Goal: Information Seeking & Learning: Learn about a topic

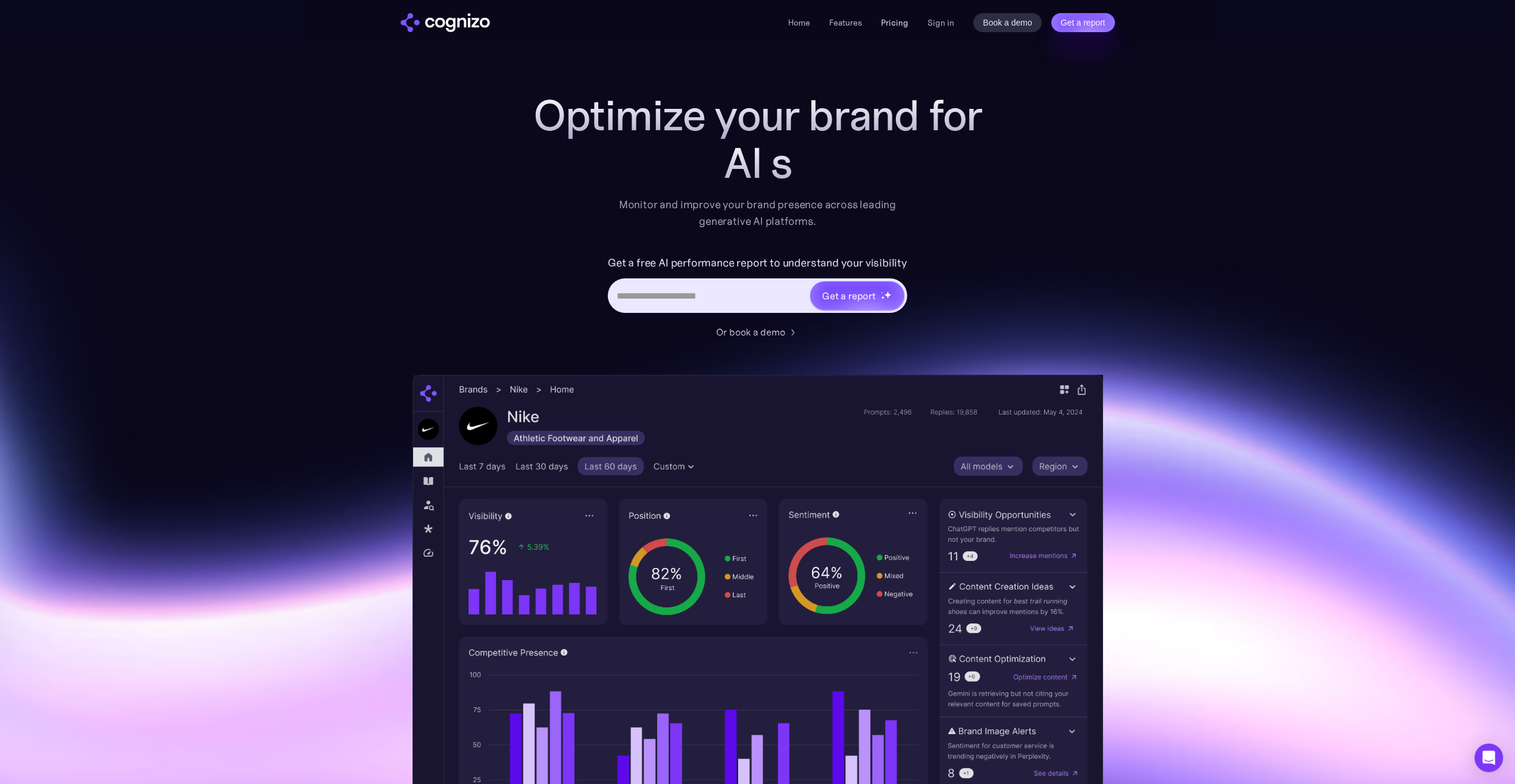
click at [902, 24] on link "Pricing" at bounding box center [894, 23] width 27 height 11
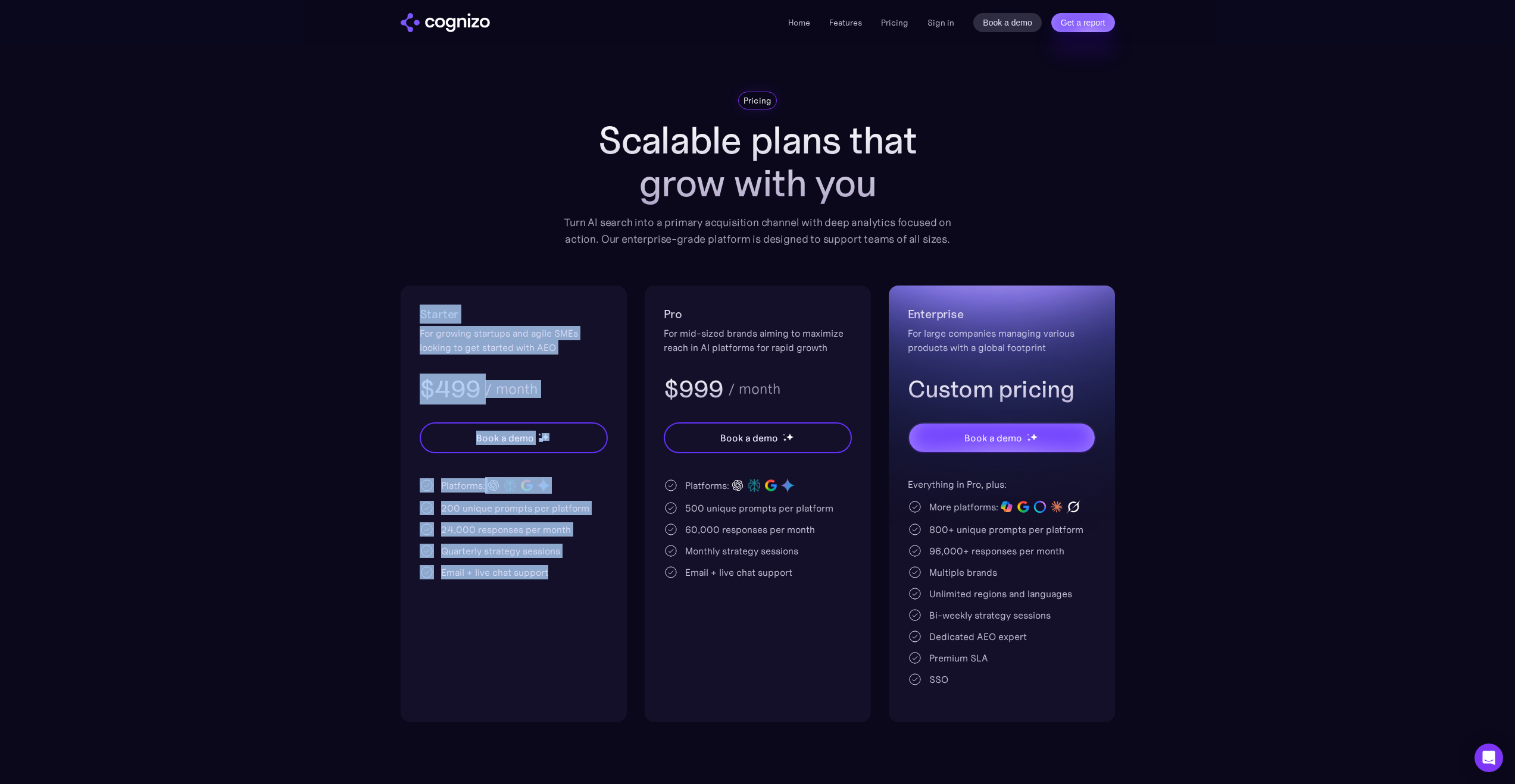
drag, startPoint x: 499, startPoint y: 378, endPoint x: 602, endPoint y: 638, distance: 279.7
click at [602, 638] on section "Pricing Scalable plans that grow with you Turn AI search into a primary acquisi…" at bounding box center [758, 407] width 1515 height 630
click at [602, 638] on div "Starter For growing startups and agile SMEs looking to get started with AEO $49…" at bounding box center [514, 504] width 226 height 437
drag, startPoint x: 601, startPoint y: 639, endPoint x: 390, endPoint y: 323, distance: 380.0
click at [390, 324] on section "Pricing Scalable plans that grow with you Turn AI search into a primary acquisi…" at bounding box center [758, 407] width 1515 height 630
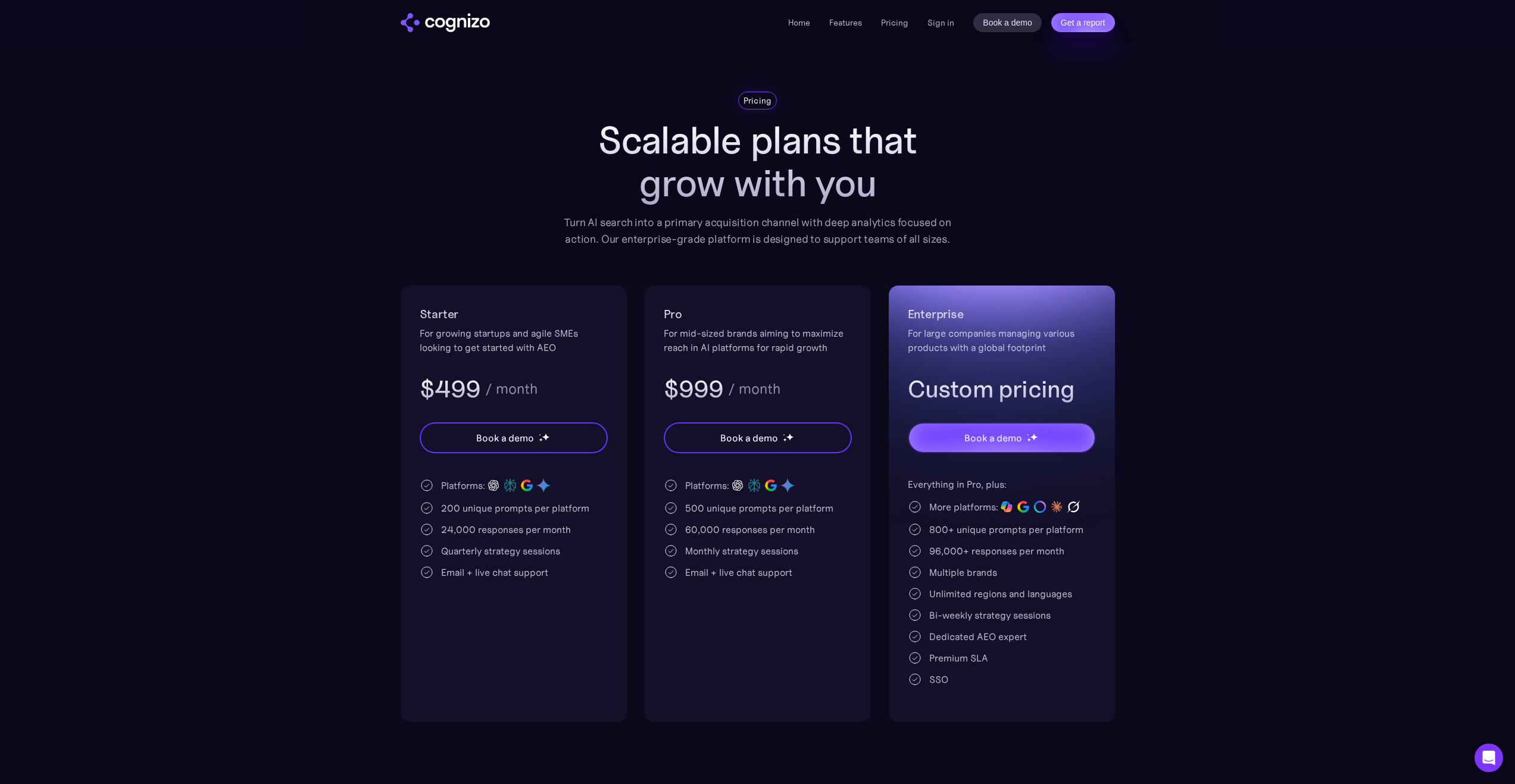
click at [390, 323] on section "Pricing Scalable plans that grow with you Turn AI search into a primary acquisi…" at bounding box center [758, 407] width 1515 height 630
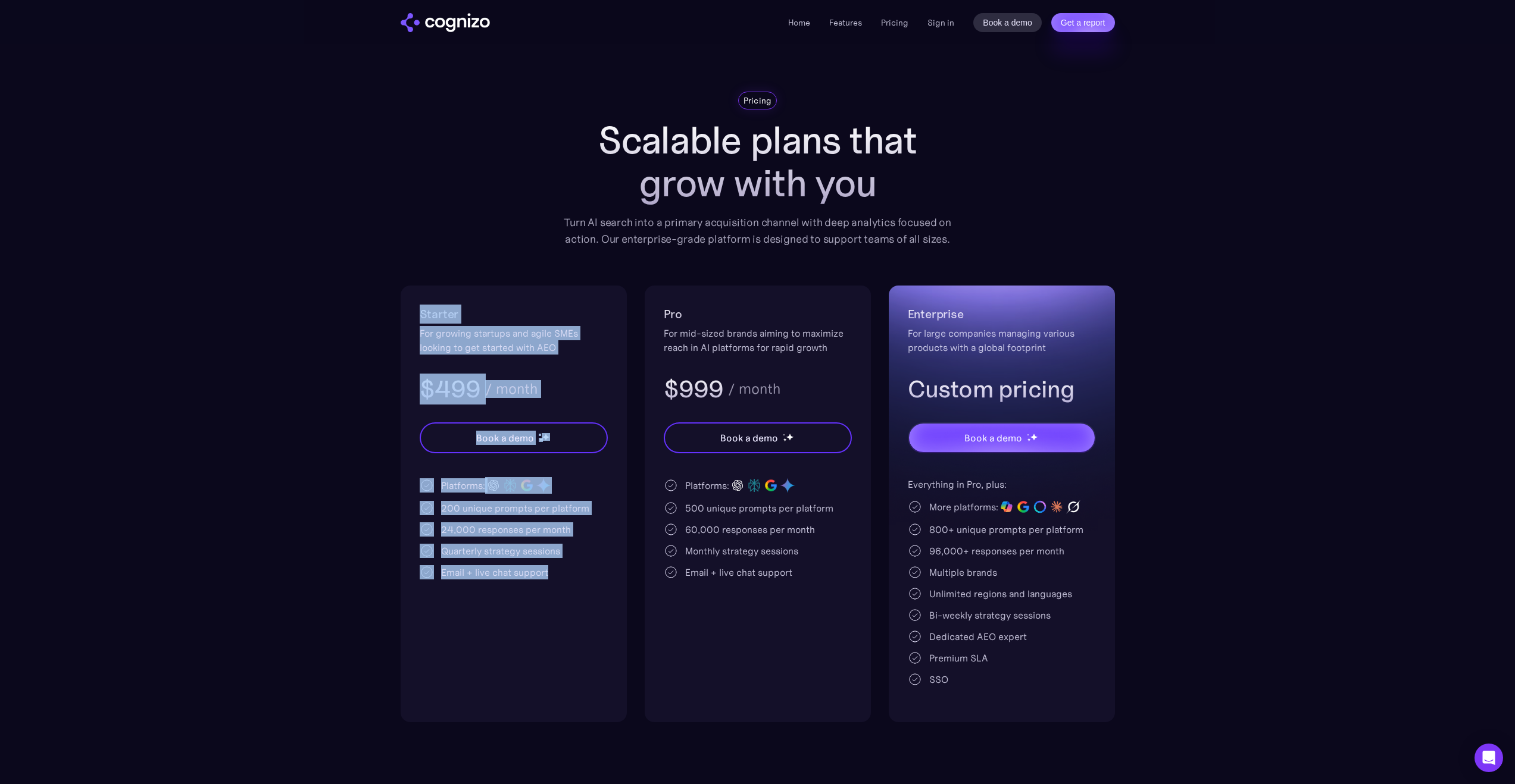
drag, startPoint x: 448, startPoint y: 342, endPoint x: 562, endPoint y: 586, distance: 269.3
click at [561, 585] on div "Starter For growing startups and agile SMEs looking to get started with AEO $49…" at bounding box center [514, 504] width 226 height 437
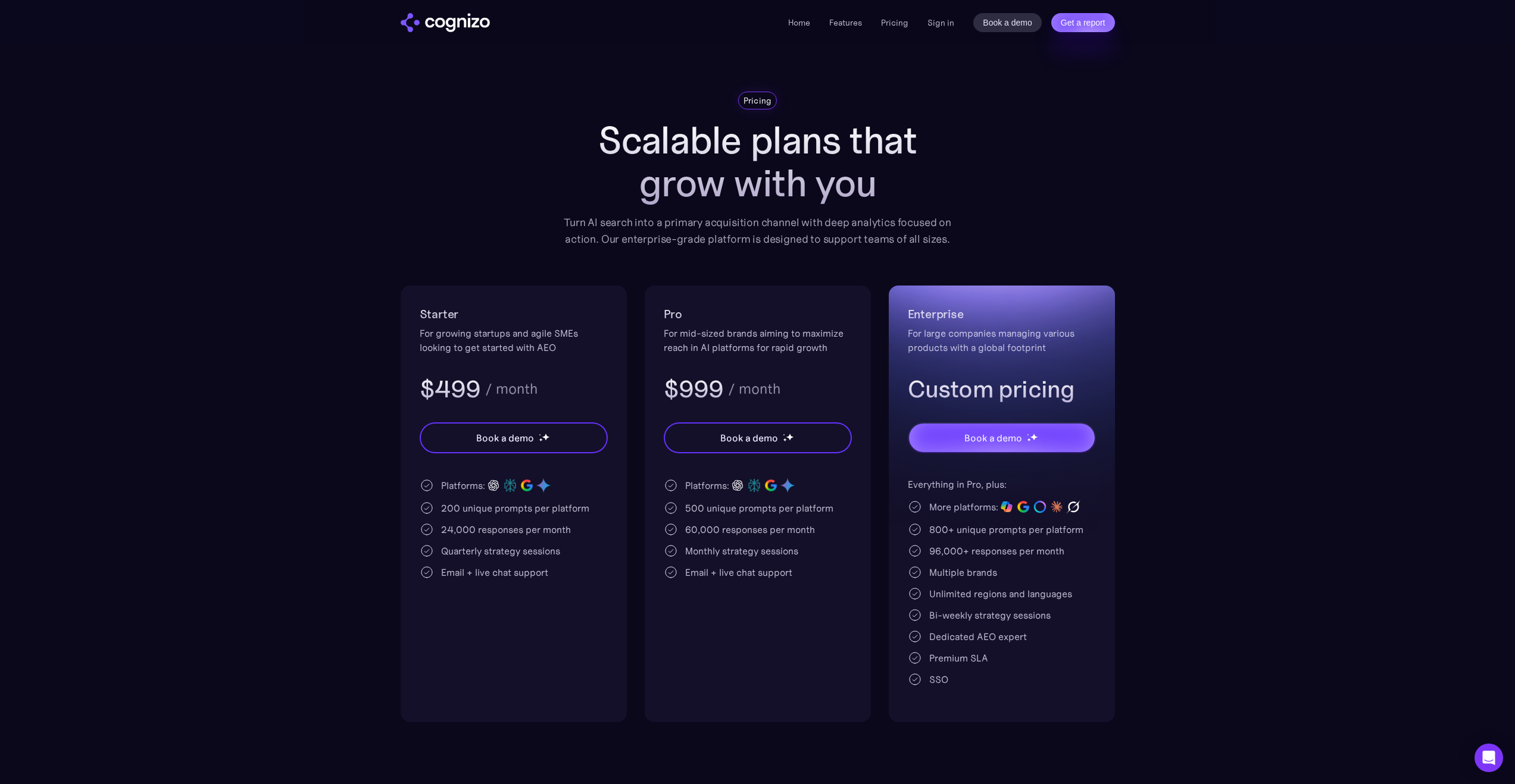
click at [568, 589] on div "Starter For growing startups and agile SMEs looking to get started with AEO $49…" at bounding box center [514, 504] width 226 height 437
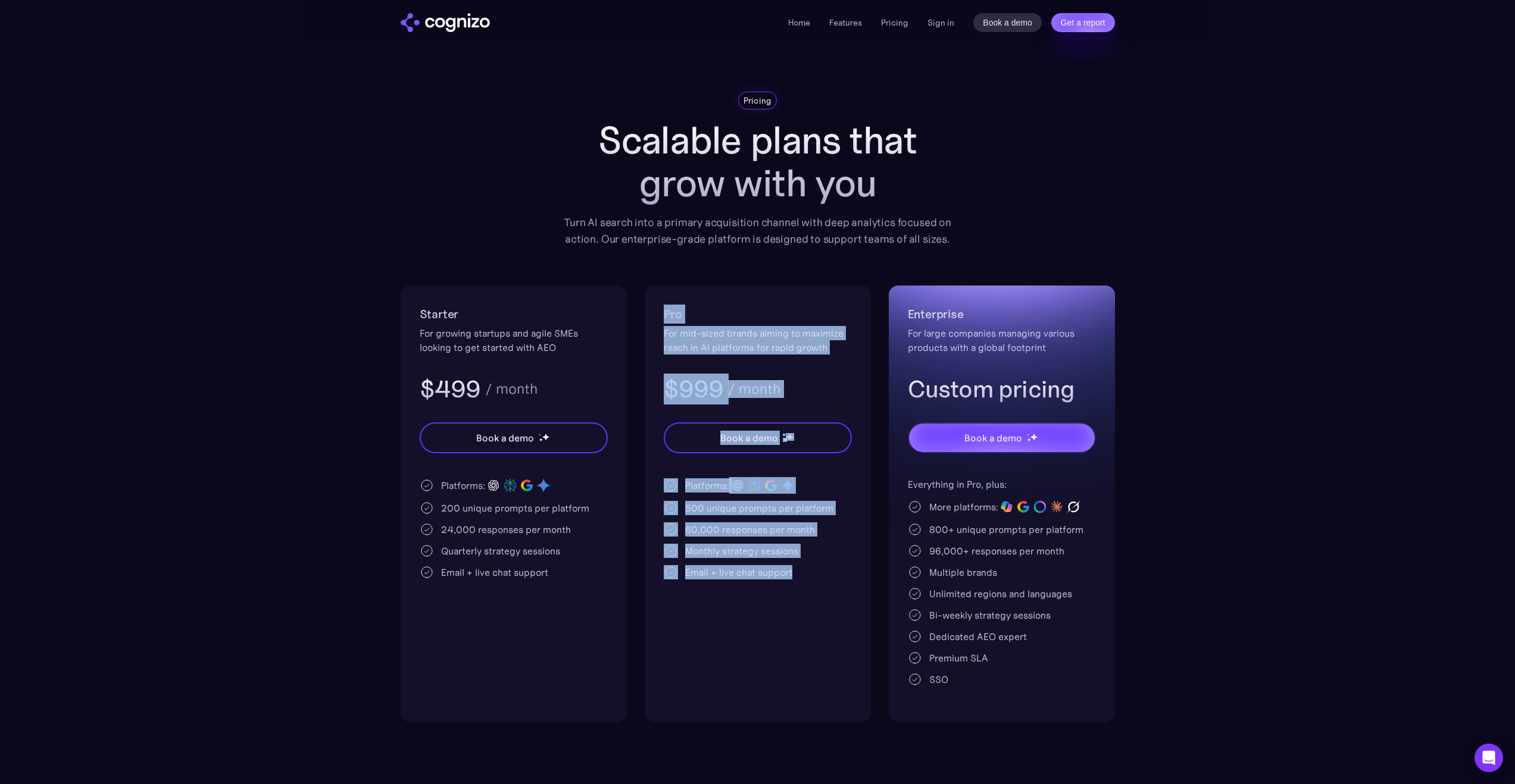
drag, startPoint x: 662, startPoint y: 307, endPoint x: 853, endPoint y: 619, distance: 365.8
click at [853, 619] on div "Pro For mid-sized brands aiming to maximize reach in AI platforms for rapid gro…" at bounding box center [758, 504] width 226 height 437
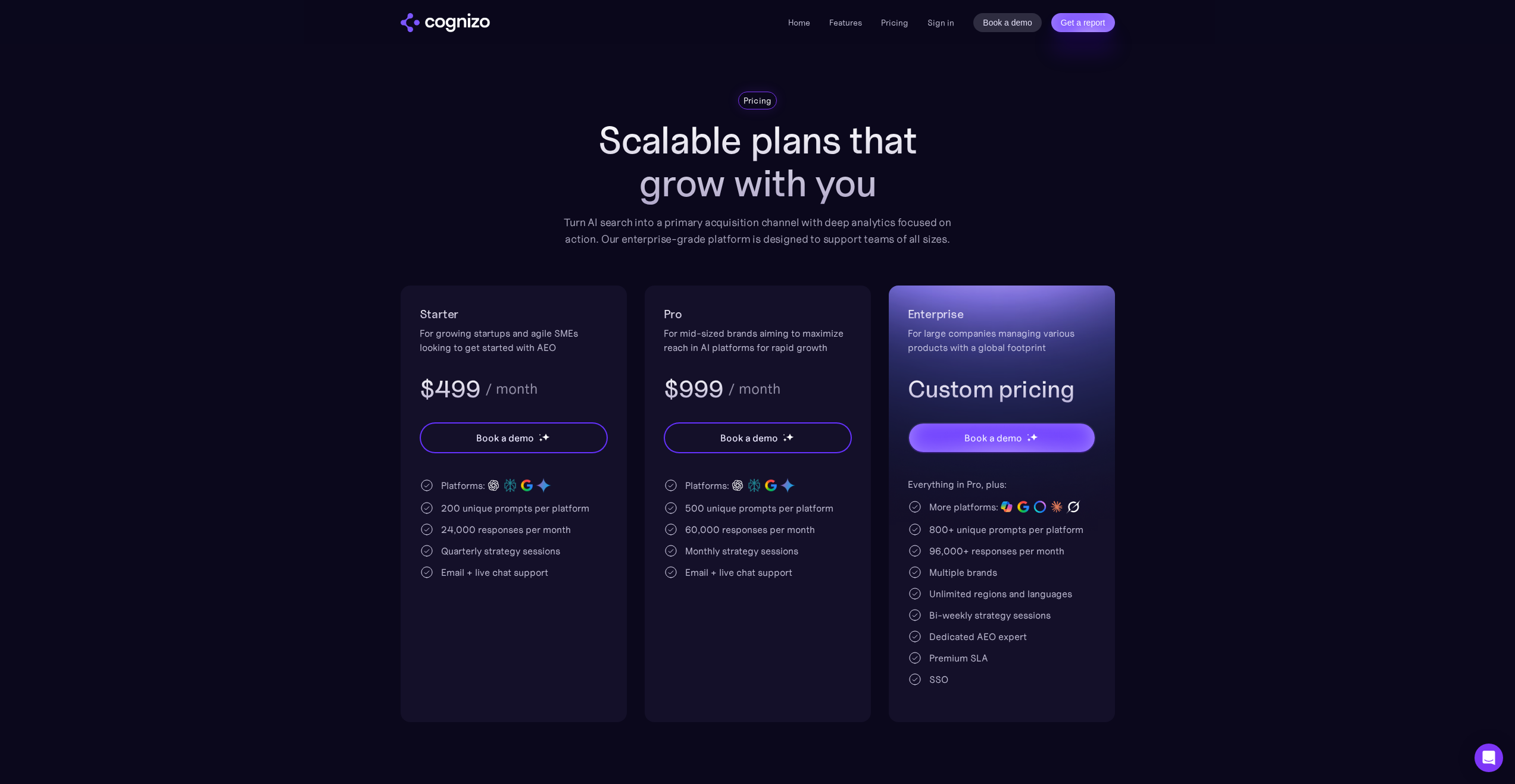
click at [854, 620] on div "Pro For mid-sized brands aiming to maximize reach in AI platforms for rapid gro…" at bounding box center [758, 504] width 226 height 437
click at [419, 15] on img "home" at bounding box center [445, 23] width 89 height 19
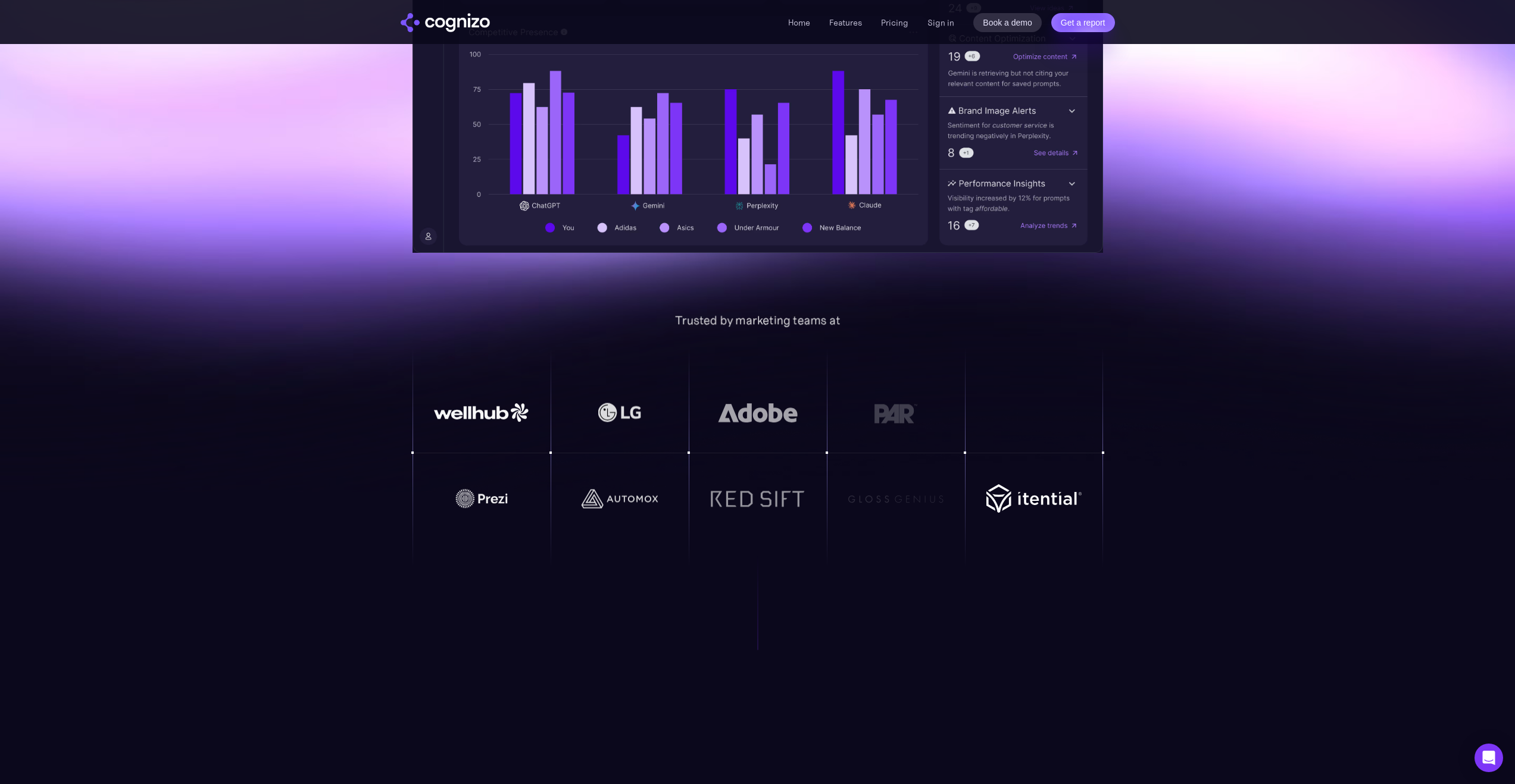
scroll to position [792, 0]
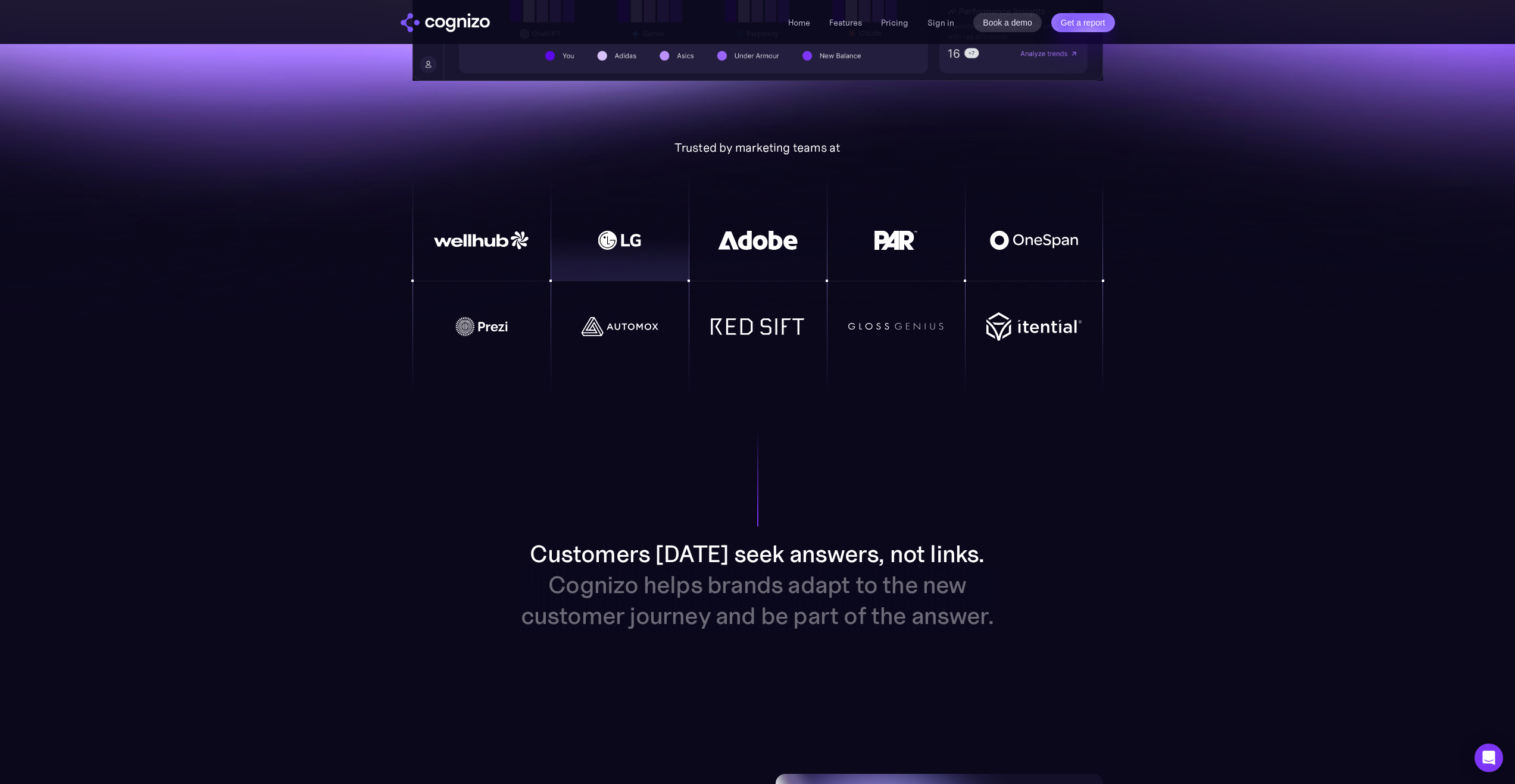
click at [622, 237] on img at bounding box center [620, 240] width 95 height 19
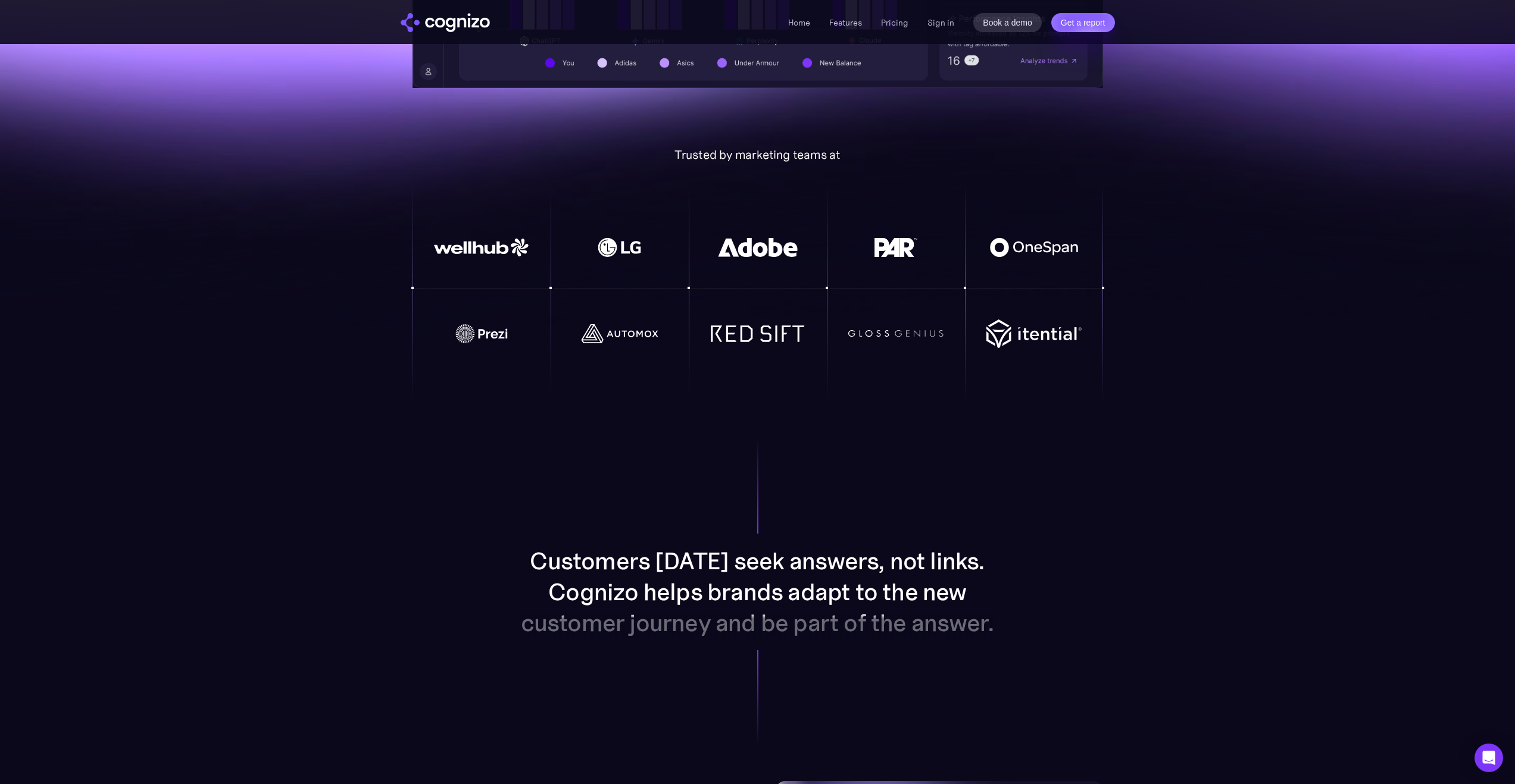
scroll to position [696, 0]
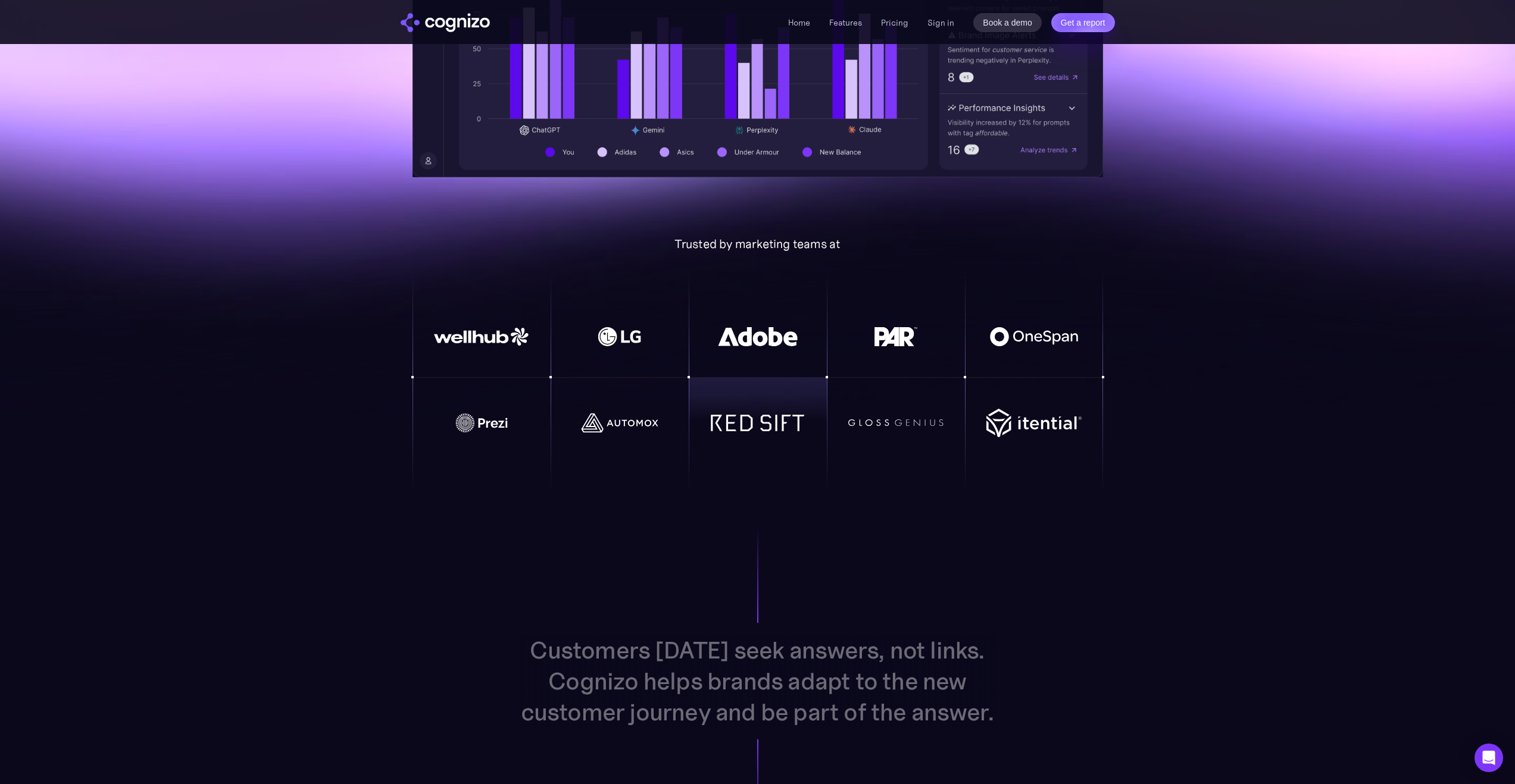
click at [766, 441] on div at bounding box center [758, 423] width 138 height 60
click at [895, 425] on img at bounding box center [896, 423] width 95 height 8
click at [1022, 418] on div at bounding box center [1034, 399] width 138 height 43
click at [1036, 338] on img at bounding box center [1034, 337] width 95 height 19
click at [583, 352] on div at bounding box center [620, 355] width 138 height 43
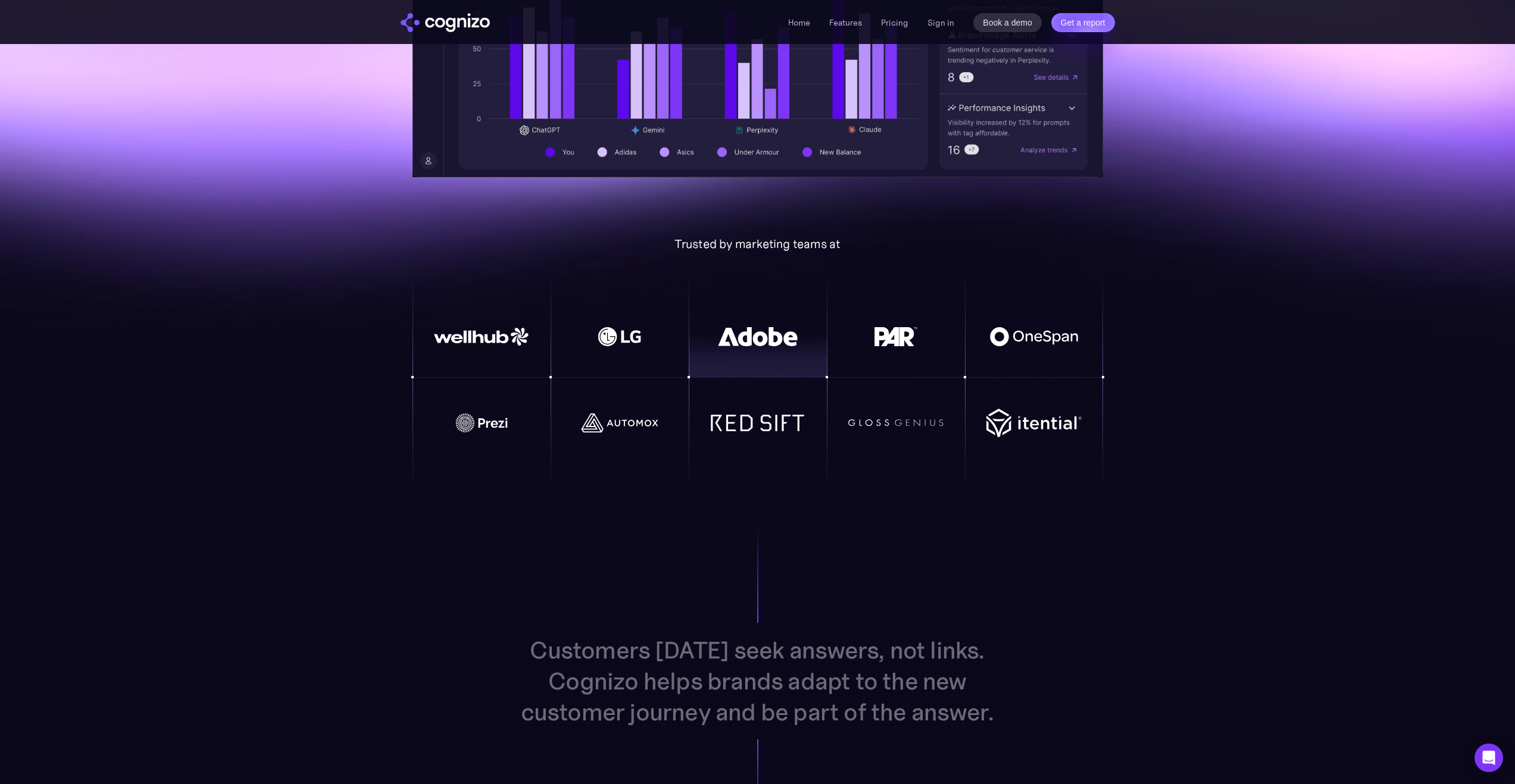
click at [454, 353] on div at bounding box center [482, 355] width 138 height 43
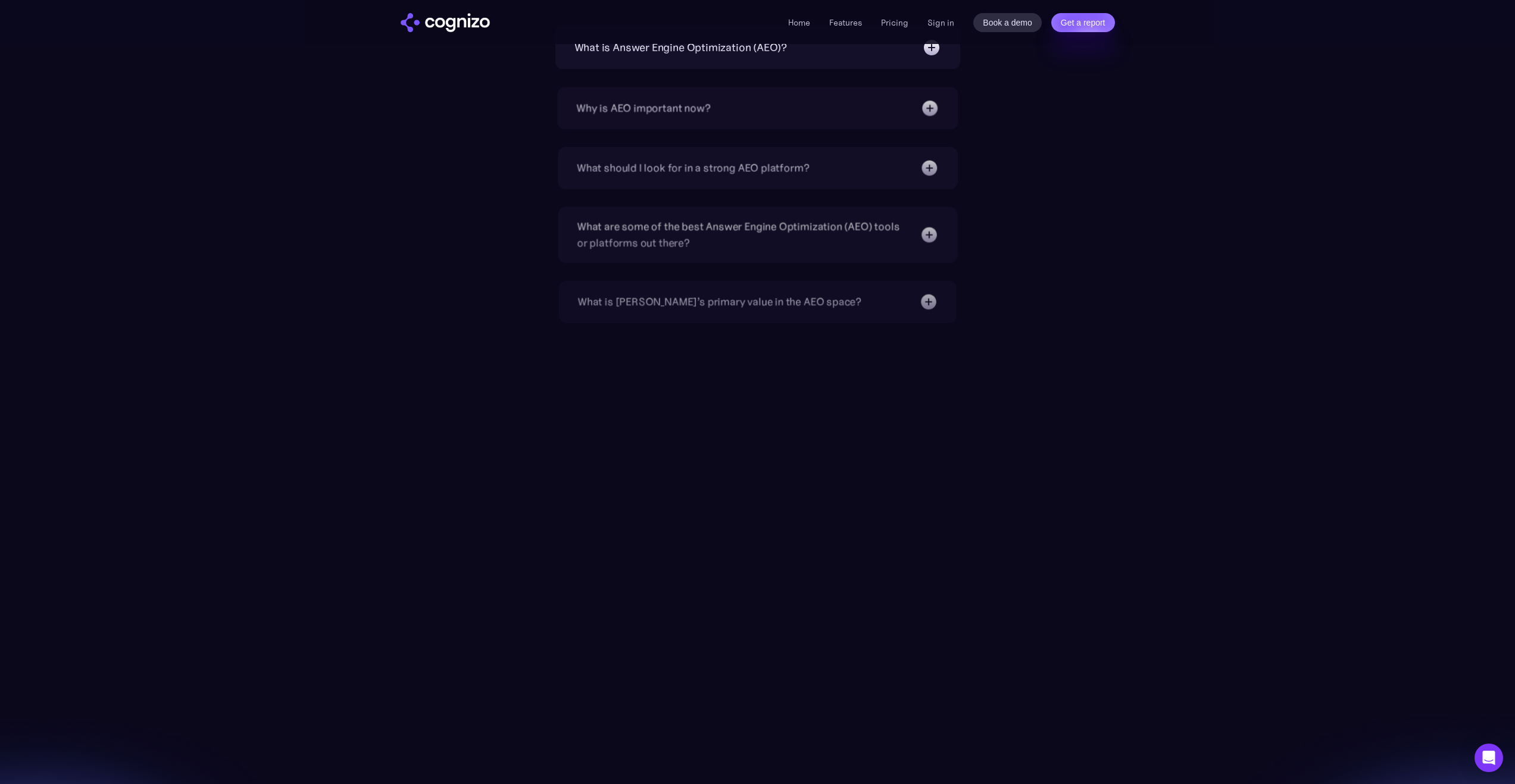
scroll to position [4271, 0]
